Goal: Information Seeking & Learning: Learn about a topic

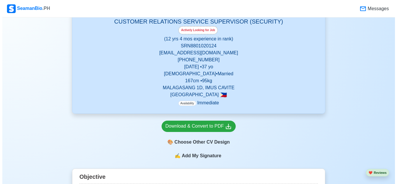
scroll to position [145, 0]
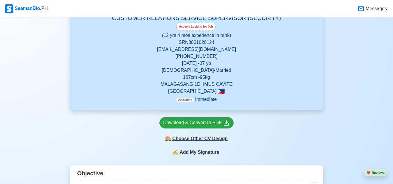
click at [196, 140] on div "🎨 Choose Other CV Design" at bounding box center [196, 138] width 74 height 11
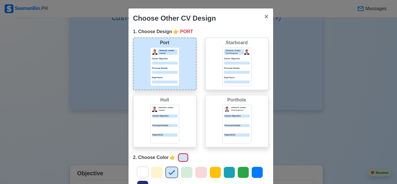
click at [232, 65] on div "[PERSON_NAME] Chief Engineer Career Objective Personal Details Experience" at bounding box center [237, 66] width 26 height 34
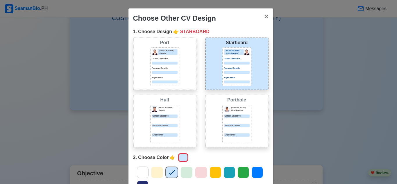
click at [241, 171] on icon at bounding box center [243, 172] width 9 height 9
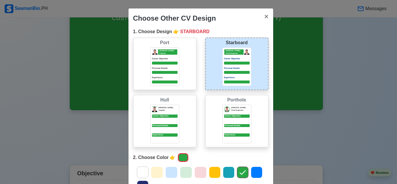
scroll to position [84, 0]
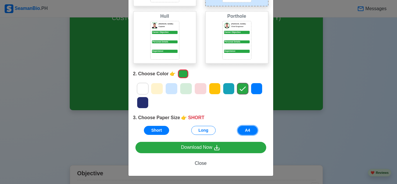
click at [248, 131] on button "A4" at bounding box center [248, 130] width 20 height 9
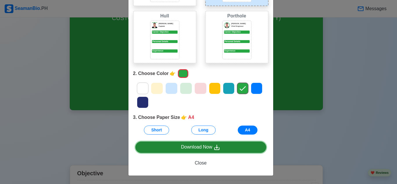
click at [203, 147] on div "Download Now" at bounding box center [201, 147] width 40 height 7
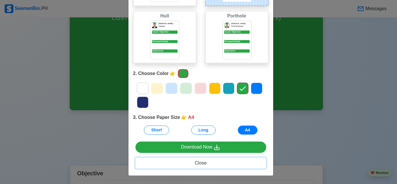
drag, startPoint x: 197, startPoint y: 163, endPoint x: 274, endPoint y: 132, distance: 83.1
click at [197, 163] on span "Close" at bounding box center [201, 162] width 12 height 5
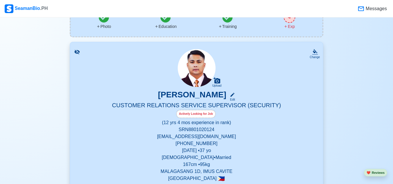
scroll to position [174, 0]
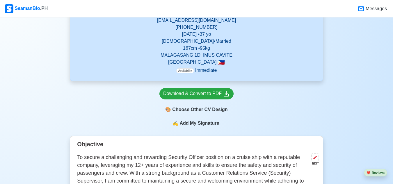
click at [200, 123] on span "Add My Signature" at bounding box center [199, 123] width 42 height 7
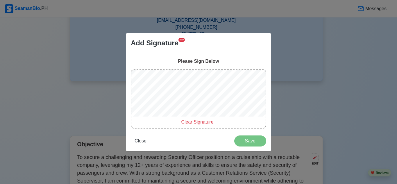
click at [192, 120] on span "Clear Signature" at bounding box center [197, 121] width 32 height 5
click at [186, 122] on span "Clear Signature" at bounding box center [197, 121] width 32 height 5
click at [141, 140] on span "Close" at bounding box center [141, 140] width 12 height 5
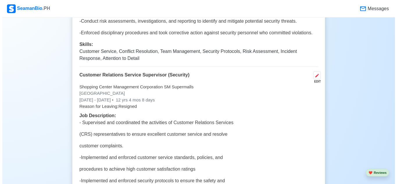
scroll to position [1424, 0]
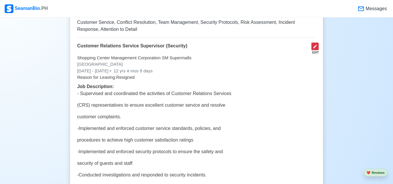
click at [314, 48] on icon at bounding box center [314, 46] width 3 height 3
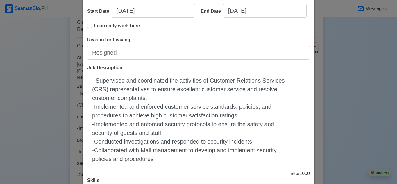
scroll to position [116, 0]
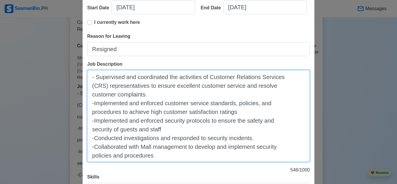
drag, startPoint x: 90, startPoint y: 78, endPoint x: 170, endPoint y: 160, distance: 114.5
click at [170, 160] on textarea "- Supervised and coordinated the activities of Customer Relations Services (CRS…" at bounding box center [198, 116] width 223 height 92
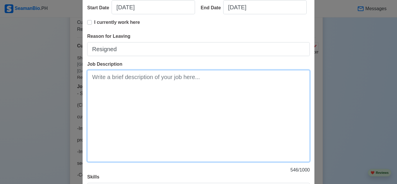
scroll to position [102, 0]
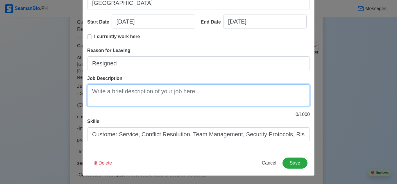
paste textarea "1. Supervised and coordinated the activities of Customer Relations Services (CR…"
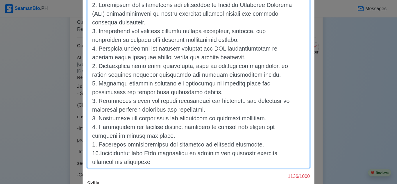
scroll to position [170, 0]
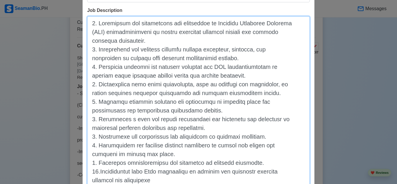
click at [90, 42] on textarea "Job Description" at bounding box center [198, 101] width 223 height 170
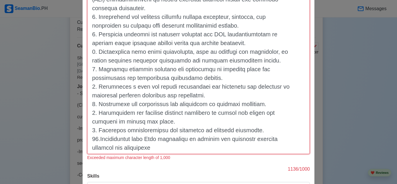
scroll to position [199, 0]
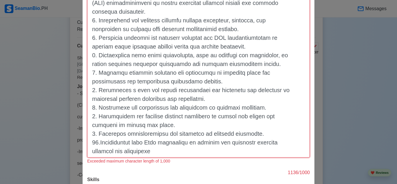
click at [250, 47] on textarea "Job Description" at bounding box center [198, 72] width 223 height 170
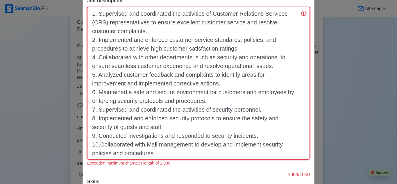
scroll to position [153, 0]
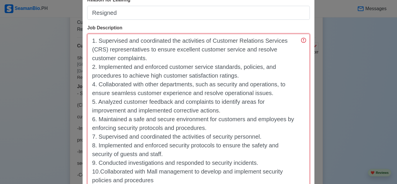
click at [105, 49] on textarea "1. Supervised and coordinated the activities of Customer Relations Services (CR…" at bounding box center [198, 110] width 223 height 153
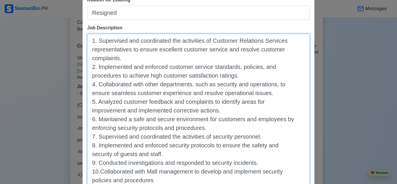
click at [138, 60] on textarea "1. Supervised and coordinated the activities of Customer Relations Services rep…" at bounding box center [198, 110] width 223 height 153
drag, startPoint x: 92, startPoint y: 50, endPoint x: 121, endPoint y: 73, distance: 37.6
click at [96, 53] on textarea "1. Supervised and coordinated the activities of Customer Relations Services rep…" at bounding box center [198, 110] width 223 height 153
click at [88, 47] on textarea "1. Supervised and coordinated the activities of Customer Relations Services Rep…" at bounding box center [198, 110] width 223 height 153
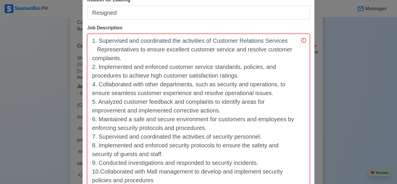
click at [91, 60] on textarea "1. Supervised and coordinated the activities of Customer Relations Services Rep…" at bounding box center [198, 110] width 223 height 153
drag, startPoint x: 87, startPoint y: 76, endPoint x: 99, endPoint y: 119, distance: 44.2
click at [87, 77] on textarea "1. Supervised and coordinated the activities of Customer Relations Services Rep…" at bounding box center [198, 110] width 223 height 153
click at [89, 94] on textarea "1. Supervised and coordinated the activities of Customer Relations Services Rep…" at bounding box center [198, 110] width 223 height 153
click at [89, 111] on textarea "1. Supervised and coordinated the activities of Customer Relations Services Rep…" at bounding box center [198, 110] width 223 height 153
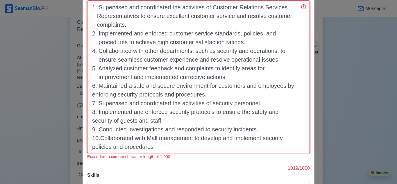
scroll to position [211, 0]
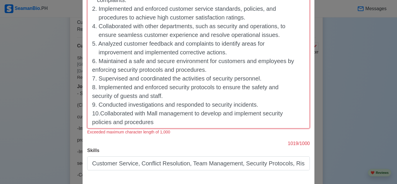
click at [90, 71] on textarea "1. Supervised and coordinated the activities of Customer Relations Services Rep…" at bounding box center [198, 52] width 223 height 153
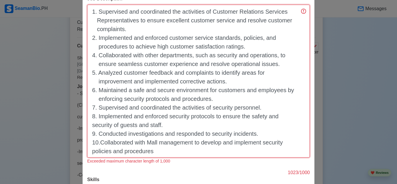
click at [88, 126] on textarea "1. Supervised and coordinated the activities of Customer Relations Services Rep…" at bounding box center [198, 81] width 223 height 153
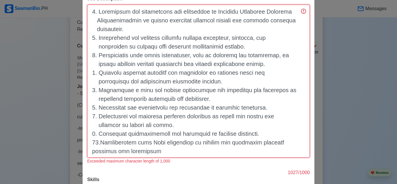
drag, startPoint x: 90, startPoint y: 151, endPoint x: 97, endPoint y: 178, distance: 27.5
click at [90, 151] on textarea "Job Description" at bounding box center [198, 81] width 223 height 153
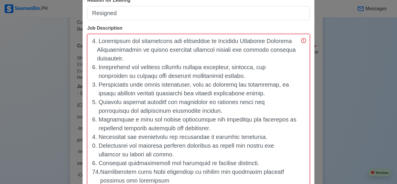
scroll to position [153, 0]
drag, startPoint x: 91, startPoint y: 40, endPoint x: 131, endPoint y: 59, distance: 44.7
click at [131, 59] on textarea "Job Description" at bounding box center [198, 110] width 223 height 153
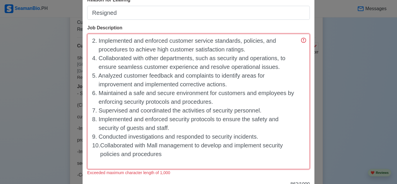
click at [90, 50] on textarea "2. Implemented and enforced customer service standards, policies, and procedure…" at bounding box center [198, 101] width 223 height 135
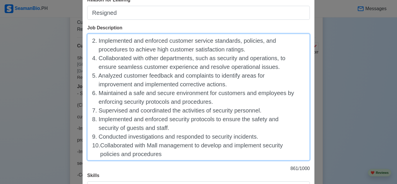
click at [92, 41] on textarea "2. Implemented and enforced customer service standards, policies, and procedure…" at bounding box center [198, 97] width 223 height 127
click at [92, 61] on textarea "1. Implemented and enforced customer service standards, policies, and procedure…" at bounding box center [198, 97] width 223 height 127
click at [93, 75] on textarea "1. Implemented and enforced customer service standards, policies, and procedure…" at bounding box center [198, 97] width 223 height 127
click at [94, 93] on textarea "1. Implemented and enforced customer service standards, policies, and procedure…" at bounding box center [198, 97] width 223 height 127
click at [91, 111] on textarea "1. Implemented and enforced customer service standards, policies, and procedure…" at bounding box center [198, 97] width 223 height 127
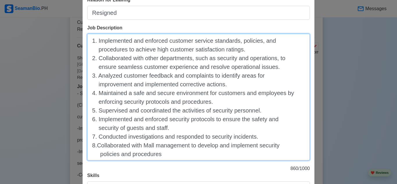
click at [167, 156] on textarea "1. Implemented and enforced customer service standards, policies, and procedure…" at bounding box center [198, 97] width 223 height 127
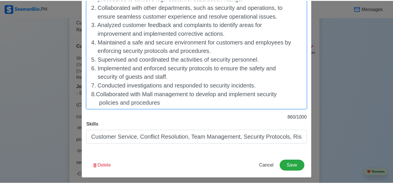
scroll to position [207, 0]
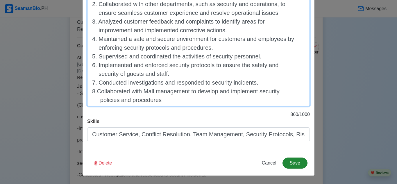
type textarea "1. Implemented and enforced customer service standards, policies, and procedure…"
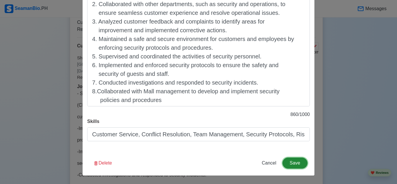
click at [295, 161] on button "Save" at bounding box center [295, 163] width 25 height 11
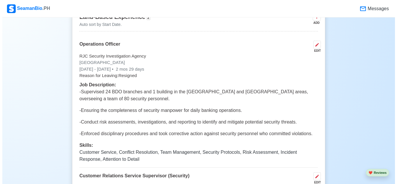
scroll to position [1279, 0]
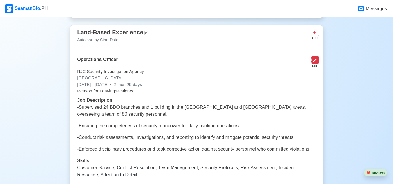
click at [316, 62] on icon at bounding box center [314, 60] width 5 height 5
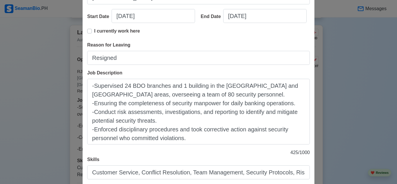
scroll to position [145, 0]
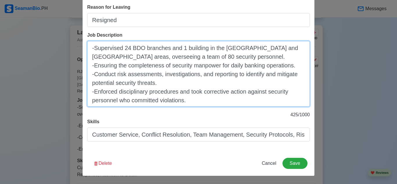
drag, startPoint x: 89, startPoint y: 48, endPoint x: 216, endPoint y: 100, distance: 136.8
click at [216, 100] on textarea "-Supervised 24 BDO branches and 1 building in the [GEOGRAPHIC_DATA] and [GEOGRA…" at bounding box center [198, 74] width 223 height 66
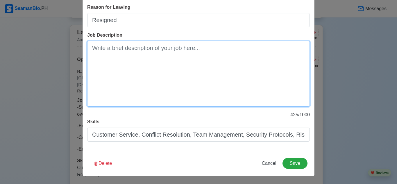
scroll to position [102, 0]
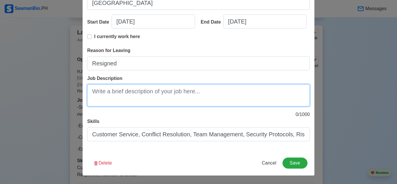
paste textarea "1. Supervised 24 BDO branches and 1 building in the [GEOGRAPHIC_DATA] and [GEOG…"
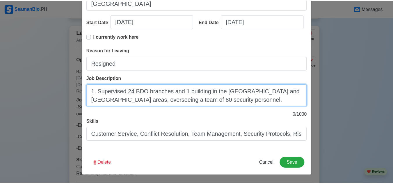
scroll to position [145, 0]
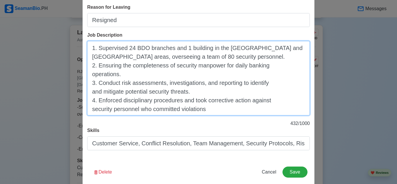
click at [90, 57] on textarea "1. Supervised 24 BDO branches and 1 building in the [GEOGRAPHIC_DATA] and [GEOG…" at bounding box center [198, 78] width 223 height 74
click at [90, 59] on textarea "1. Supervised 24 BDO branches and 1 building in the [GEOGRAPHIC_DATA] and [GEOG…" at bounding box center [198, 78] width 223 height 74
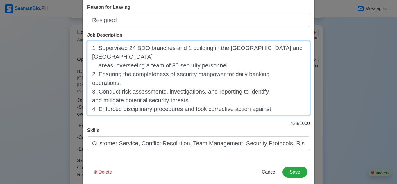
drag, startPoint x: 88, startPoint y: 74, endPoint x: 94, endPoint y: 98, distance: 25.2
click at [88, 75] on textarea "1. Supervised 24 BDO branches and 1 building in the [GEOGRAPHIC_DATA] and [GEOG…" at bounding box center [198, 78] width 223 height 74
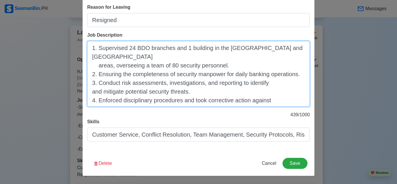
click at [90, 84] on textarea "1. Supervised 24 BDO branches and 1 building in the [GEOGRAPHIC_DATA] and [GEOG…" at bounding box center [198, 74] width 223 height 66
click at [87, 83] on textarea "1. Supervised 24 BDO branches and 1 building in the [GEOGRAPHIC_DATA] and [GEOG…" at bounding box center [198, 74] width 223 height 66
click at [90, 102] on textarea "1. Supervised 24 BDO branches and 1 building in the [GEOGRAPHIC_DATA] and [GEOG…" at bounding box center [198, 74] width 223 height 66
click at [91, 99] on textarea "1. Supervised 24 BDO branches and 1 building in the [GEOGRAPHIC_DATA] and [GEOG…" at bounding box center [198, 74] width 223 height 66
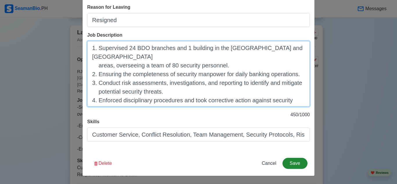
type textarea "1. Supervised 24 BDO branches and 1 building in the [GEOGRAPHIC_DATA] and [GEOG…"
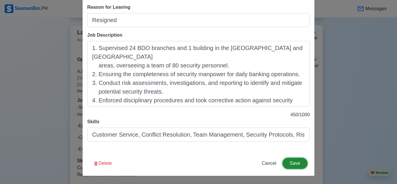
click at [297, 161] on button "Save" at bounding box center [295, 163] width 25 height 11
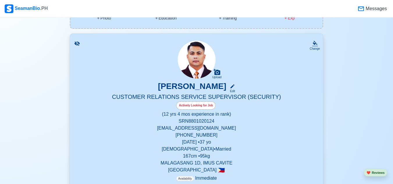
scroll to position [35, 0]
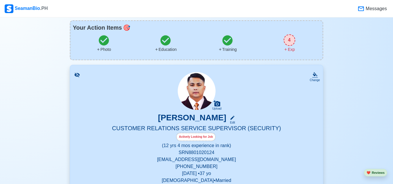
click at [286, 49] on icon at bounding box center [285, 49] width 4 height 4
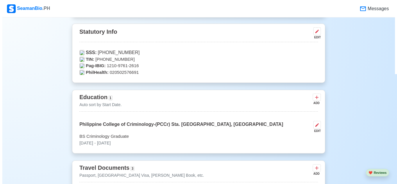
scroll to position [242, 0]
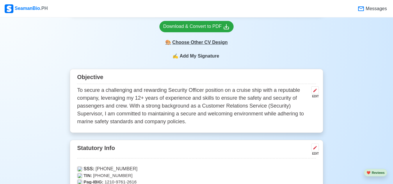
click at [209, 41] on div "🎨 Choose Other CV Design" at bounding box center [196, 42] width 74 height 11
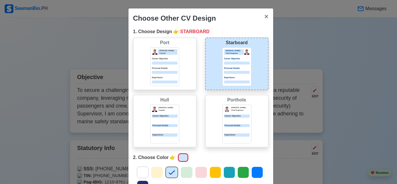
click at [231, 56] on div "[PERSON_NAME] Chief Engineer Career Objective Personal Details Experience" at bounding box center [237, 66] width 26 height 34
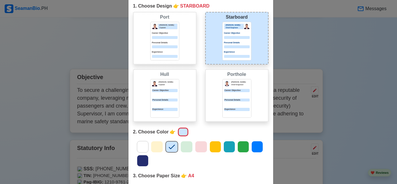
scroll to position [29, 0]
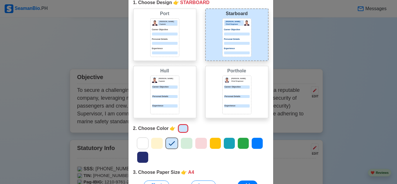
click at [228, 144] on icon at bounding box center [229, 143] width 6 height 5
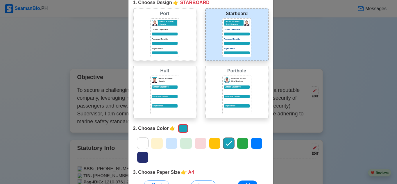
scroll to position [84, 0]
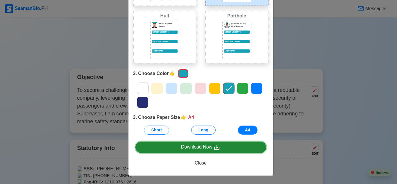
click at [217, 145] on icon at bounding box center [216, 147] width 7 height 7
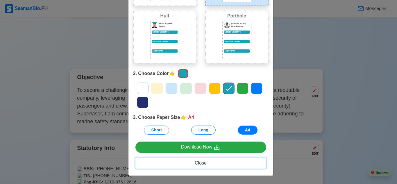
click at [202, 161] on span "Close" at bounding box center [201, 162] width 12 height 5
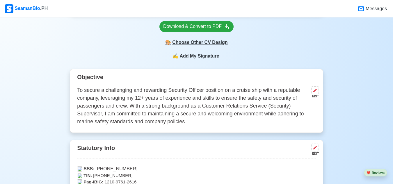
click at [209, 41] on div "🎨 Choose Other CV Design" at bounding box center [196, 42] width 74 height 11
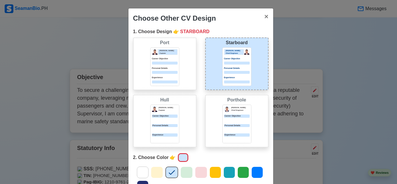
scroll to position [84, 0]
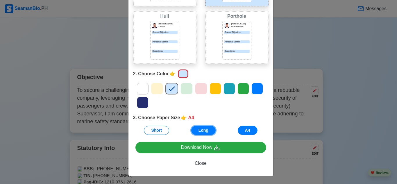
click at [206, 129] on button "Long" at bounding box center [203, 130] width 24 height 9
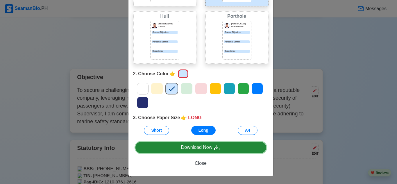
click at [203, 145] on div "Download Now" at bounding box center [201, 147] width 40 height 7
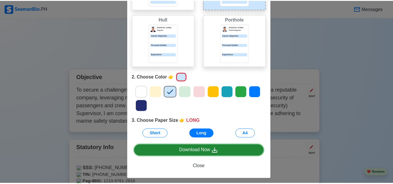
scroll to position [84, 0]
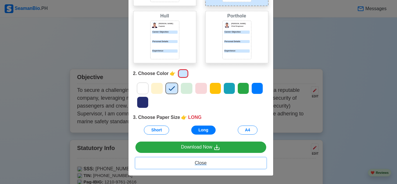
drag, startPoint x: 201, startPoint y: 160, endPoint x: 192, endPoint y: 65, distance: 96.0
click at [201, 160] on span "Close" at bounding box center [201, 162] width 12 height 5
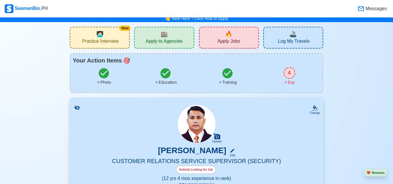
scroll to position [0, 0]
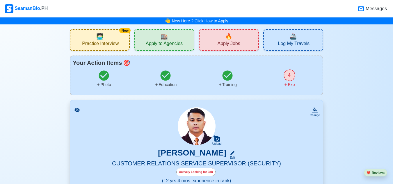
click at [235, 45] on span "Apply Jobs" at bounding box center [228, 44] width 23 height 7
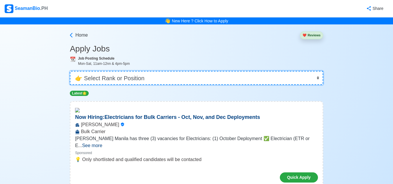
drag, startPoint x: 317, startPoint y: 78, endPoint x: 196, endPoint y: 85, distance: 120.5
click at [317, 78] on select "👉 Select Rank or Position Master Chief Officer 2nd Officer 3rd Officer Junior O…" at bounding box center [196, 78] width 253 height 14
select select "Others"
click at [70, 71] on select "👉 Select Rank or Position Master Chief Officer 2nd Officer 3rd Officer Junior O…" at bounding box center [196, 78] width 253 height 14
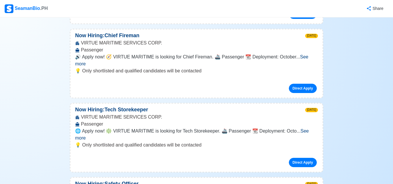
scroll to position [262, 0]
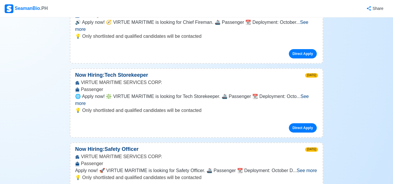
click at [303, 168] on span "See more" at bounding box center [306, 170] width 20 height 5
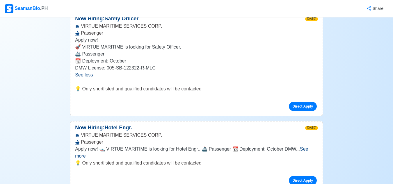
scroll to position [378, 0]
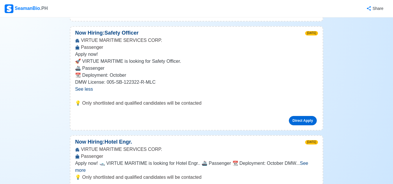
click at [303, 116] on link "Direct Apply" at bounding box center [303, 120] width 28 height 9
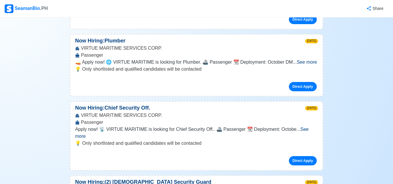
scroll to position [639, 0]
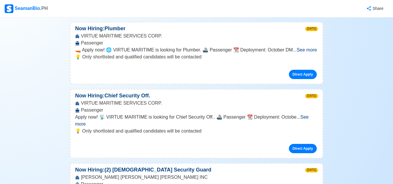
click at [308, 115] on span "See more" at bounding box center [191, 121] width 233 height 12
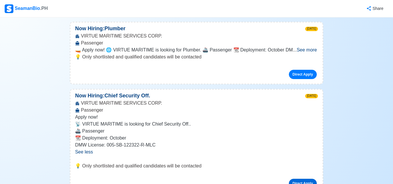
click at [295, 179] on link "Direct Apply" at bounding box center [303, 183] width 28 height 9
click at [160, 114] on p "Apply now!" at bounding box center [196, 117] width 243 height 7
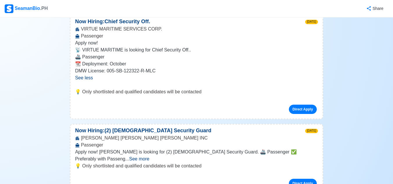
scroll to position [727, 0]
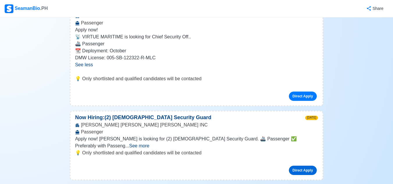
click at [307, 166] on link "Direct Apply" at bounding box center [303, 170] width 28 height 9
drag, startPoint x: 79, startPoint y: 75, endPoint x: 134, endPoint y: 90, distance: 56.5
click at [128, 114] on p "Now Hiring: (2) [DEMOGRAPHIC_DATA] Security Guard" at bounding box center [142, 118] width 145 height 8
click at [135, 135] on div "Apply now! [PERSON_NAME] is looking for (2) [DEMOGRAPHIC_DATA] Security Guard. …" at bounding box center [196, 142] width 243 height 14
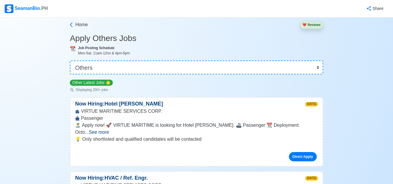
scroll to position [0, 0]
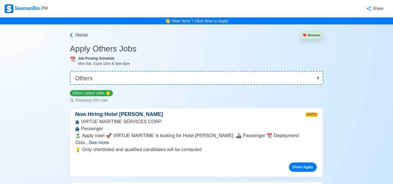
click at [72, 35] on icon at bounding box center [71, 35] width 6 height 6
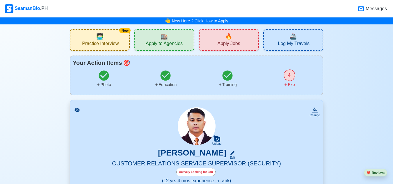
click at [173, 44] on span "Apply to Agencies" at bounding box center [164, 44] width 37 height 7
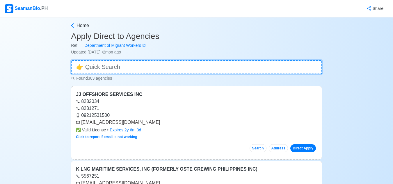
click at [147, 68] on input at bounding box center [196, 67] width 251 height 14
type input "s"
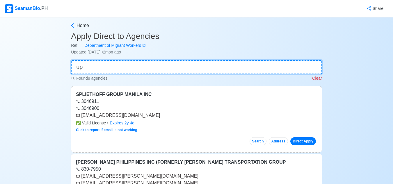
type input "u"
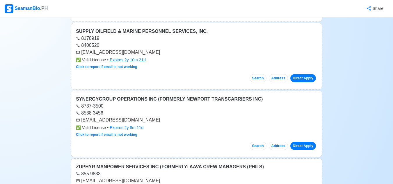
scroll to position [349, 0]
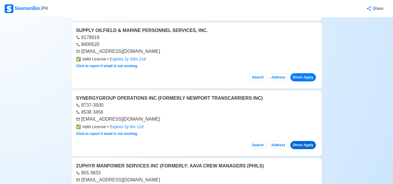
click at [302, 144] on link "Direct Apply" at bounding box center [303, 145] width 26 height 8
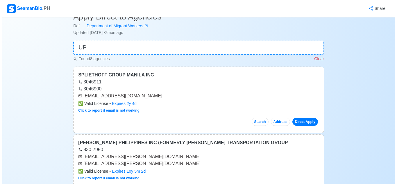
scroll to position [0, 0]
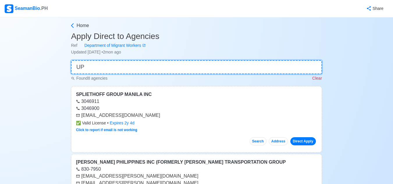
click at [152, 66] on input "UP" at bounding box center [196, 67] width 251 height 14
type input "U"
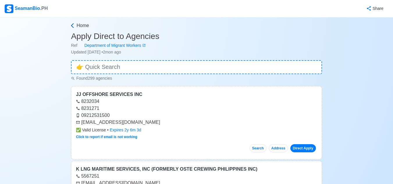
click at [72, 26] on icon at bounding box center [72, 26] width 6 height 6
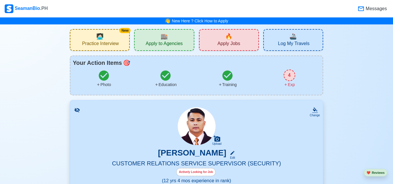
click at [105, 38] on div "New 🧑🏻‍💻 Practice Interview" at bounding box center [100, 40] width 60 height 22
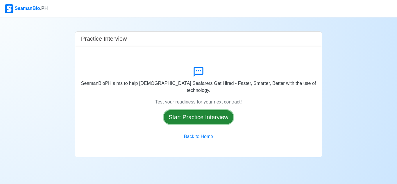
click at [205, 113] on button "Start Practice Interview" at bounding box center [199, 117] width 70 height 14
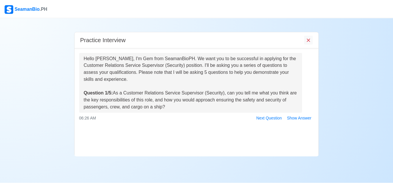
scroll to position [28, 0]
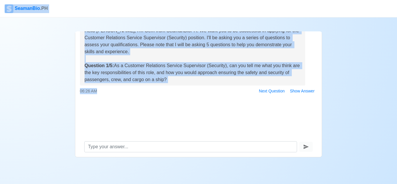
click at [339, 0] on html "SeamanBio .PH Practice Interview Hello [PERSON_NAME], I'm Gem from SeamanBioPH.…" at bounding box center [198, 92] width 397 height 184
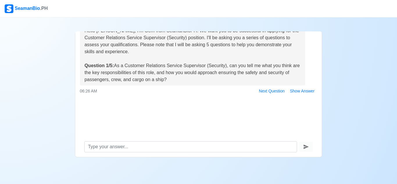
click at [204, 123] on div "Hello [PERSON_NAME], I'm Gem from SeamanBioPH. We want you to be successful in …" at bounding box center [198, 78] width 247 height 116
click at [322, 77] on div "Hello [PERSON_NAME], I'm Gem from SeamanBioPH. We want you to be successful in …" at bounding box center [198, 78] width 247 height 116
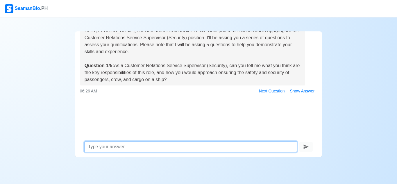
click at [202, 146] on textarea at bounding box center [190, 146] width 213 height 11
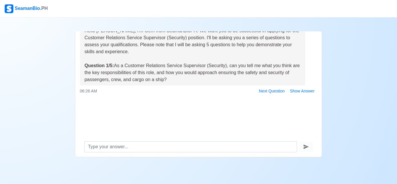
click at [169, 37] on div "Hello [PERSON_NAME], I'm Gem from SeamanBioPH. We want you to be successful in …" at bounding box center [193, 55] width 216 height 56
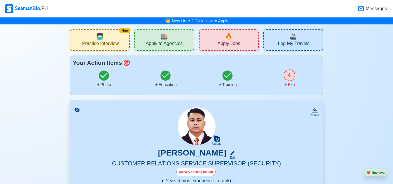
click at [106, 41] on span "Practice Interview" at bounding box center [100, 44] width 37 height 7
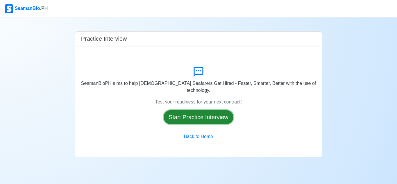
click at [205, 115] on button "Start Practice Interview" at bounding box center [199, 117] width 70 height 14
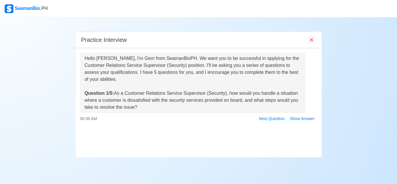
click at [123, 127] on div "Hello [PERSON_NAME], I'm Gem from SeamanBioPH. We want you to be successful in …" at bounding box center [198, 106] width 247 height 116
click at [299, 118] on button "Show Answer" at bounding box center [302, 118] width 30 height 9
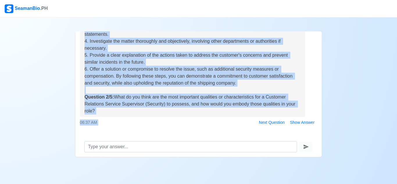
scroll to position [141, 0]
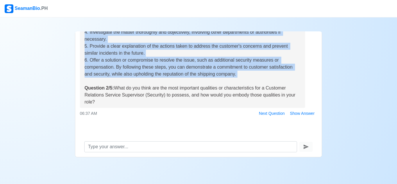
drag, startPoint x: 115, startPoint y: 65, endPoint x: 82, endPoint y: 84, distance: 38.1
click at [82, 84] on div "Hello [PERSON_NAME], I'm Gem from SeamanBioPH. We want you to be successful in …" at bounding box center [198, 78] width 247 height 116
copy div "As a Customer Relations Service Supervisor (Security), how would you handle a s…"
click at [296, 112] on button "Show Answer" at bounding box center [302, 113] width 30 height 9
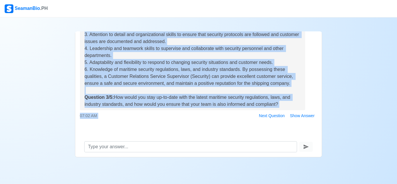
scroll to position [297, 0]
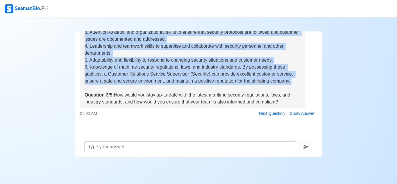
drag, startPoint x: 85, startPoint y: 113, endPoint x: 116, endPoint y: 86, distance: 40.5
click at [116, 86] on div "Hello [PERSON_NAME], I'm Gem from SeamanBioPH. We want you to be successful in …" at bounding box center [198, 78] width 247 height 116
copy div "Question 2/5: What do you think are the most important qualities or characteris…"
click at [301, 114] on button "Show Answer" at bounding box center [302, 113] width 30 height 9
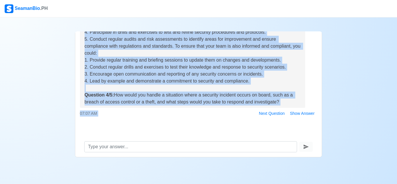
scroll to position [475, 0]
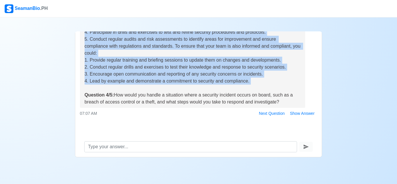
drag, startPoint x: 85, startPoint y: 65, endPoint x: 96, endPoint y: 89, distance: 27.1
click at [96, 89] on div "Hello [PERSON_NAME], I'm Gem from SeamanBioPH. We want you to be successful in …" at bounding box center [198, 78] width 247 height 116
copy div "Question 3/5: How would you stay up-to-date with the latest maritime security r…"
click at [303, 114] on button "Show Answer" at bounding box center [302, 113] width 30 height 9
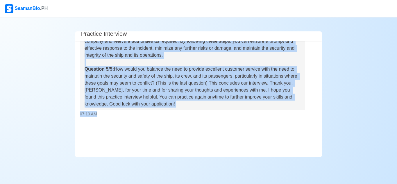
scroll to position [691, 0]
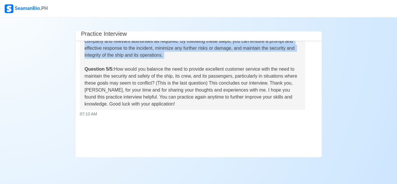
drag, startPoint x: 85, startPoint y: 78, endPoint x: 112, endPoint y: 62, distance: 31.5
click at [112, 62] on div "Hello [PERSON_NAME], I'm Gem from SeamanBioPH. We want you to be successful in …" at bounding box center [198, 99] width 247 height 116
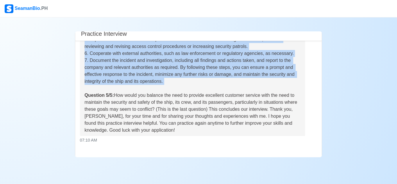
scroll to position [633, 0]
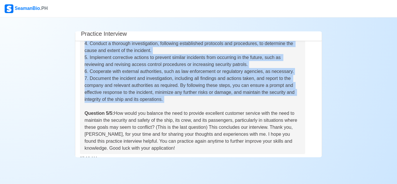
copy div "Question 4/5: How would you handle a situation where a security incident occurs…"
